Goal: Task Accomplishment & Management: Use online tool/utility

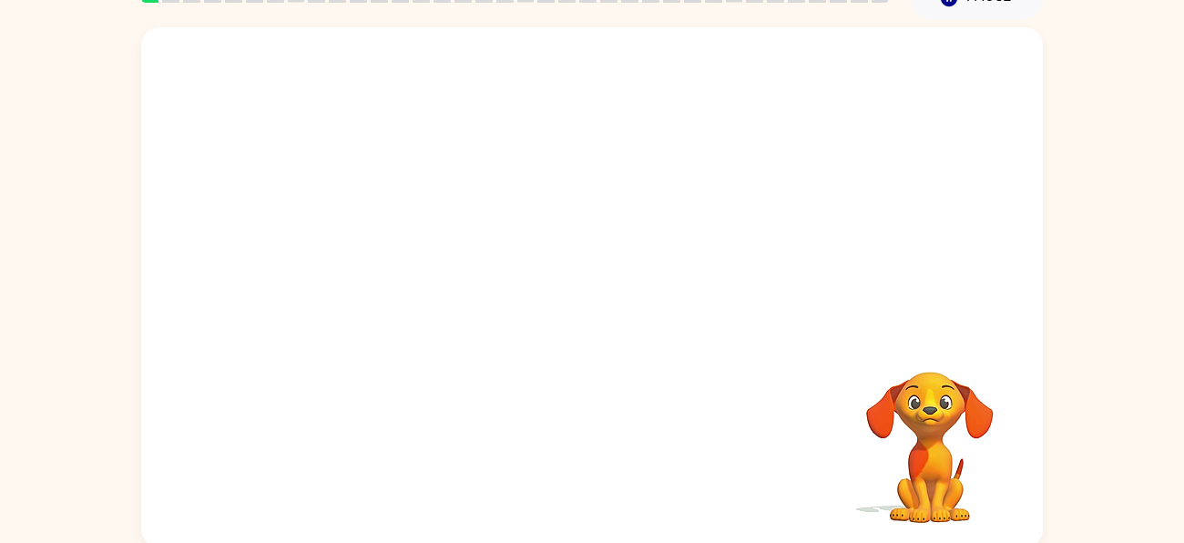
scroll to position [98, 0]
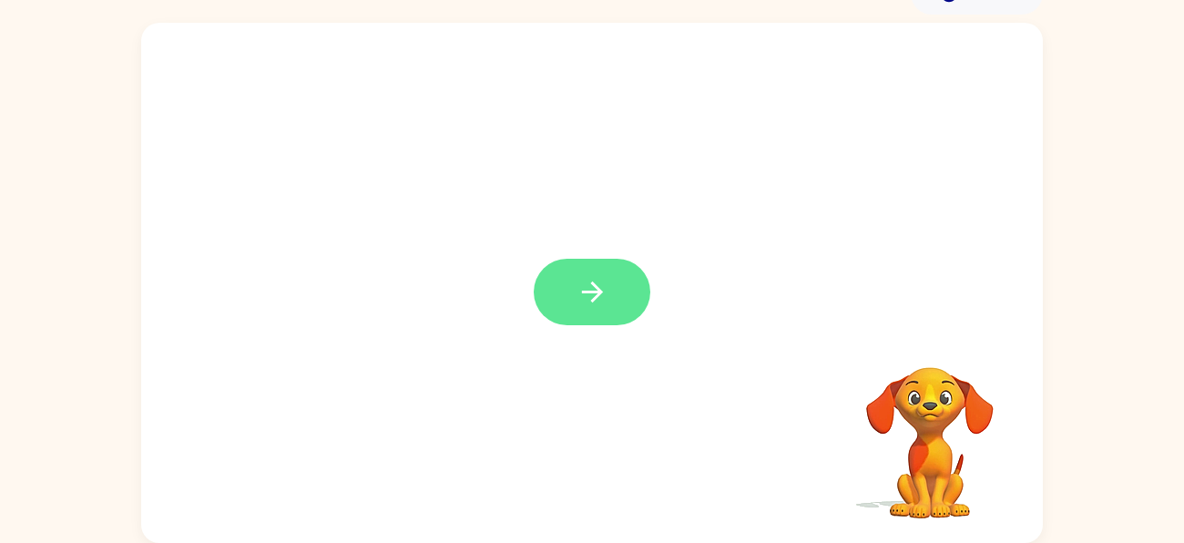
click at [600, 259] on button "button" at bounding box center [592, 292] width 117 height 66
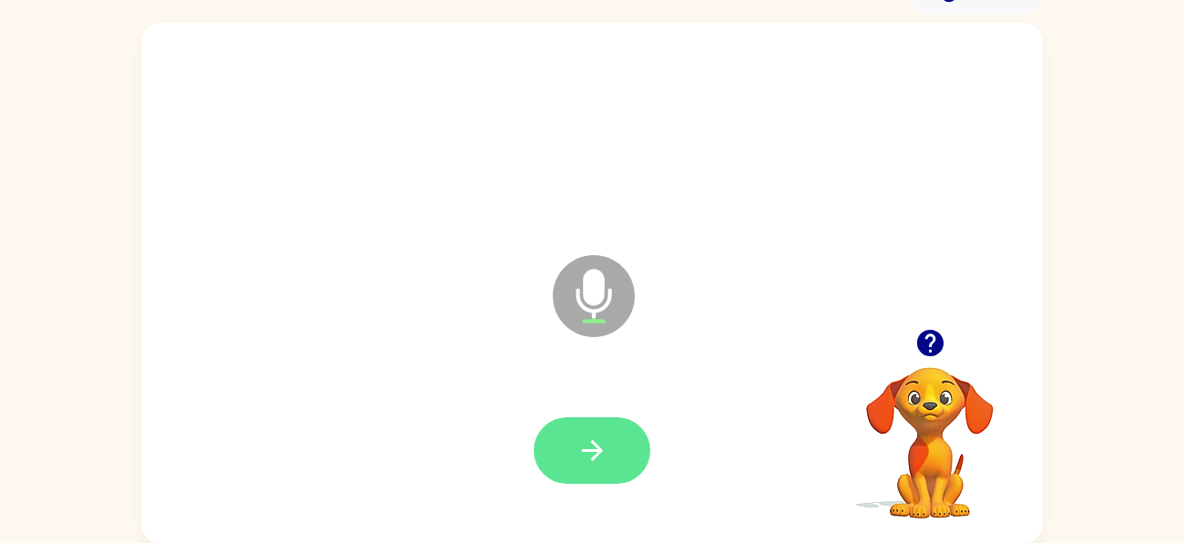
click at [579, 455] on icon "button" at bounding box center [592, 450] width 32 height 32
click at [582, 457] on icon "button" at bounding box center [592, 450] width 32 height 32
click at [596, 448] on icon "button" at bounding box center [592, 450] width 32 height 32
click at [582, 443] on icon "button" at bounding box center [592, 450] width 32 height 32
click at [582, 439] on icon "button" at bounding box center [592, 450] width 32 height 32
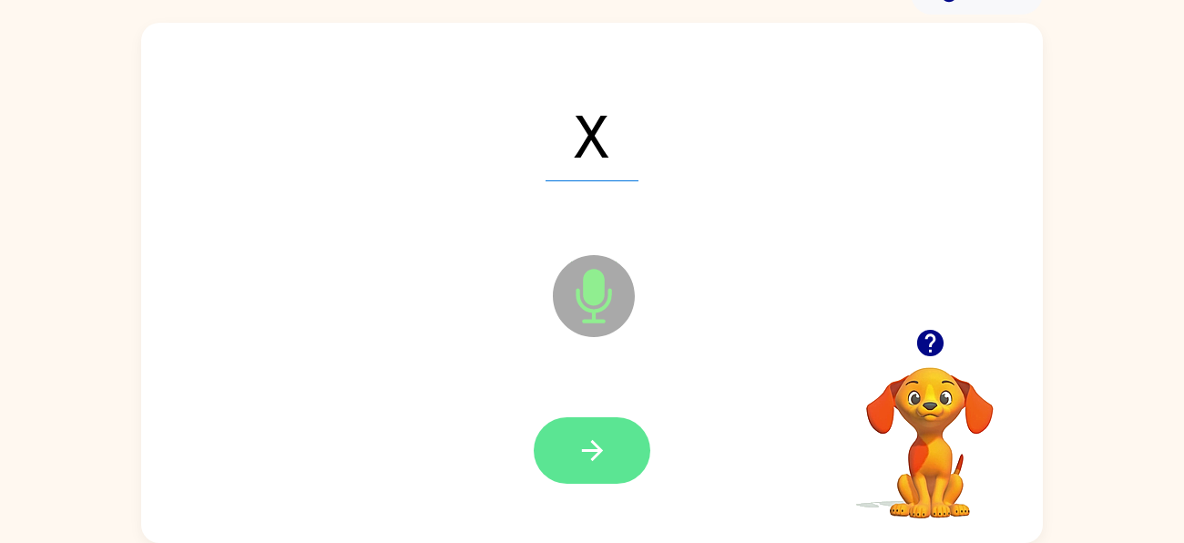
click at [604, 457] on icon "button" at bounding box center [592, 450] width 32 height 32
click at [580, 471] on button "button" at bounding box center [592, 450] width 117 height 66
click at [578, 442] on icon "button" at bounding box center [592, 450] width 32 height 32
click at [576, 459] on icon "button" at bounding box center [592, 450] width 32 height 32
click at [584, 453] on icon "button" at bounding box center [592, 450] width 32 height 32
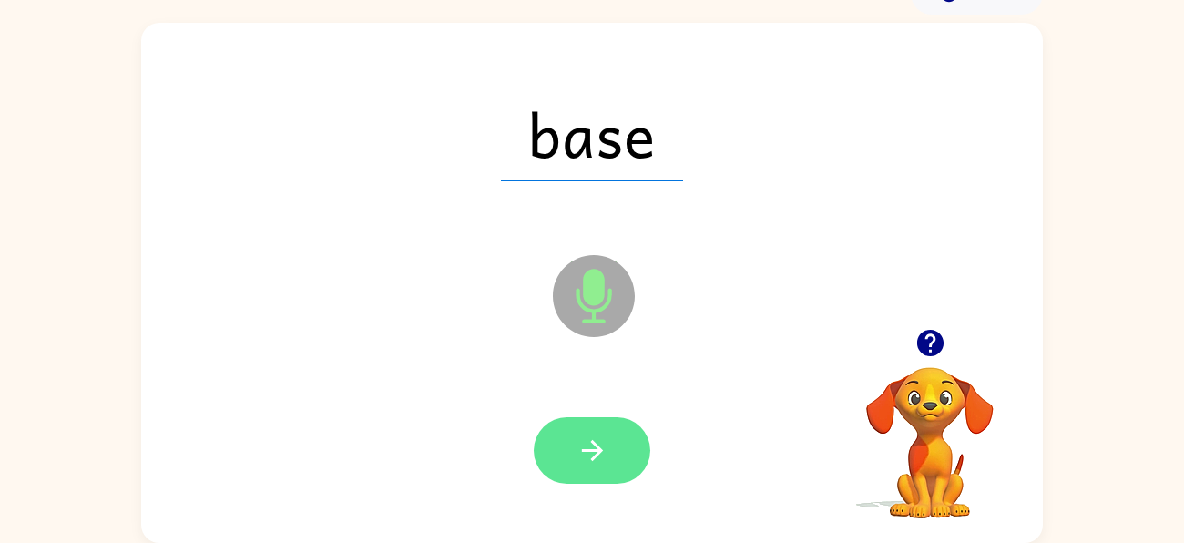
click at [545, 458] on button "button" at bounding box center [592, 450] width 117 height 66
click at [567, 455] on button "button" at bounding box center [592, 450] width 117 height 66
click at [568, 453] on button "button" at bounding box center [592, 450] width 117 height 66
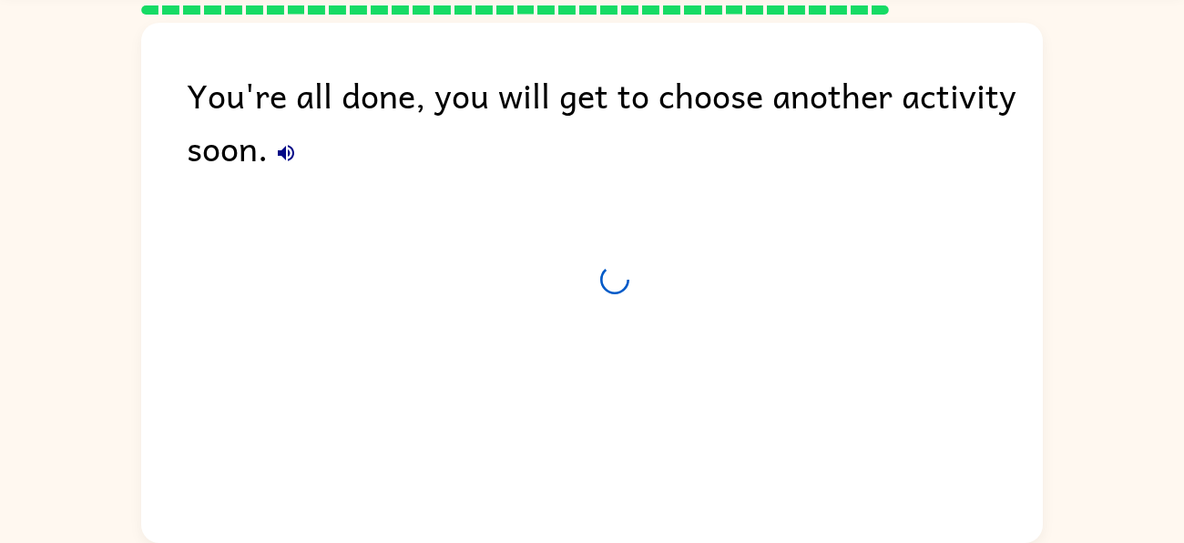
scroll to position [66, 0]
